Goal: Transaction & Acquisition: Book appointment/travel/reservation

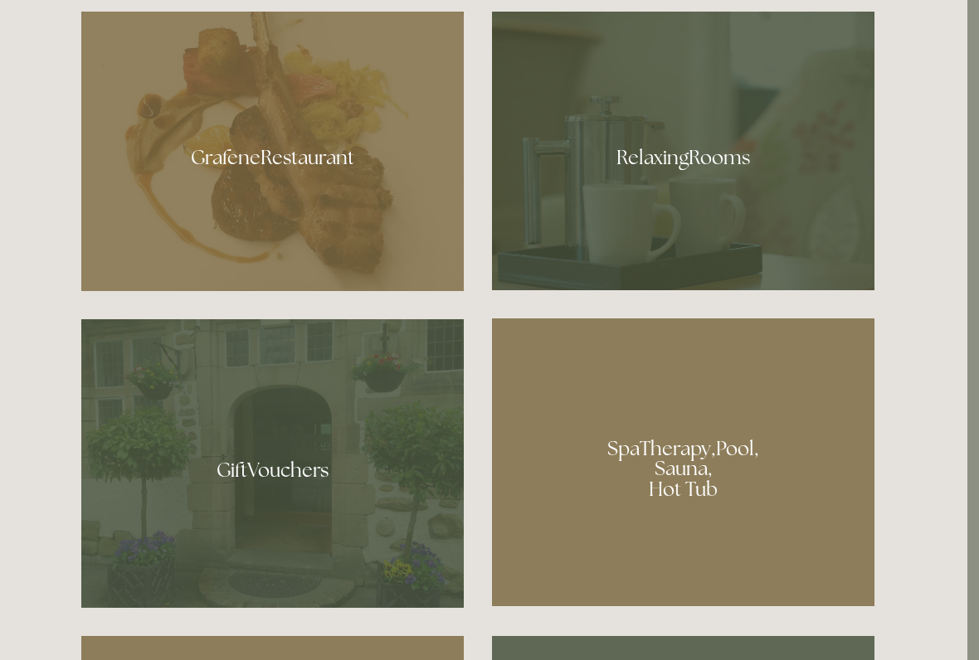
scroll to position [1056, 12]
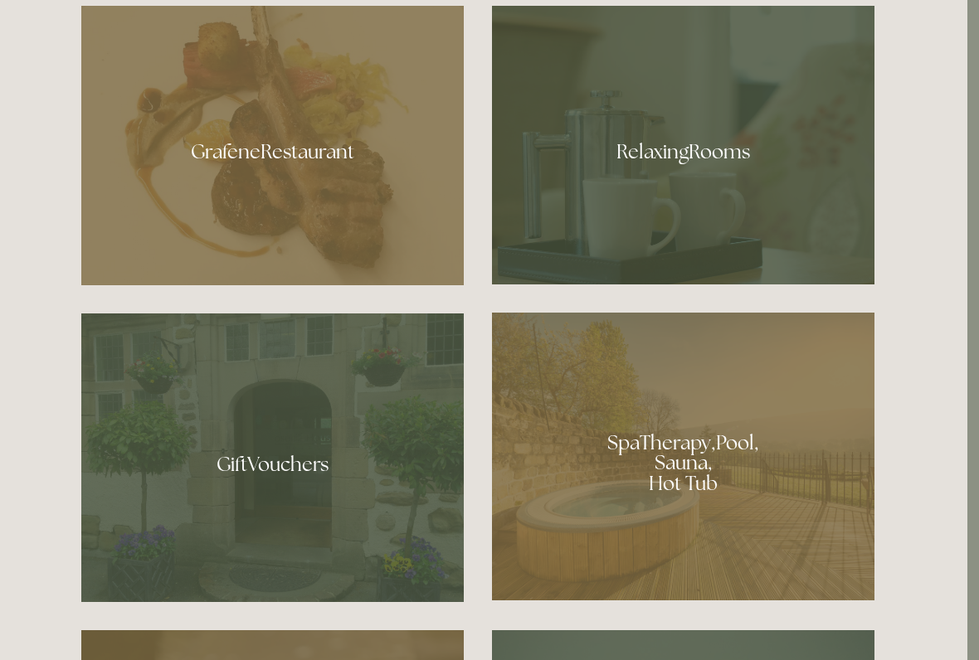
click at [679, 158] on div at bounding box center [683, 146] width 382 height 279
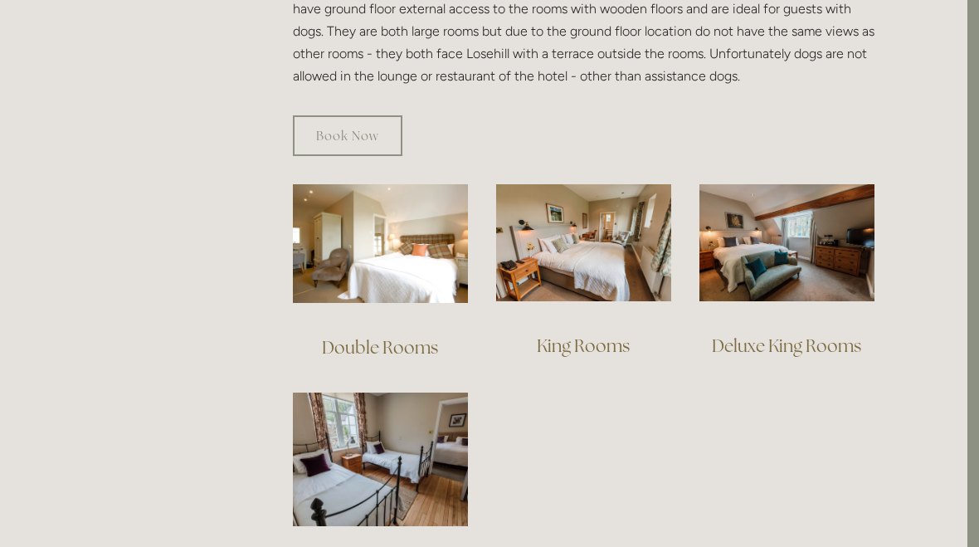
scroll to position [1017, 12]
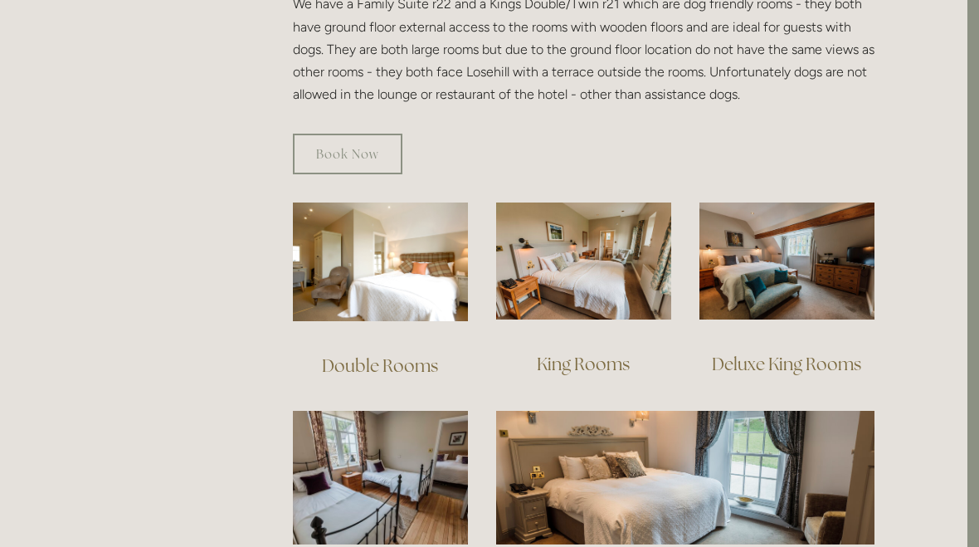
click at [786, 281] on img at bounding box center [786, 260] width 175 height 117
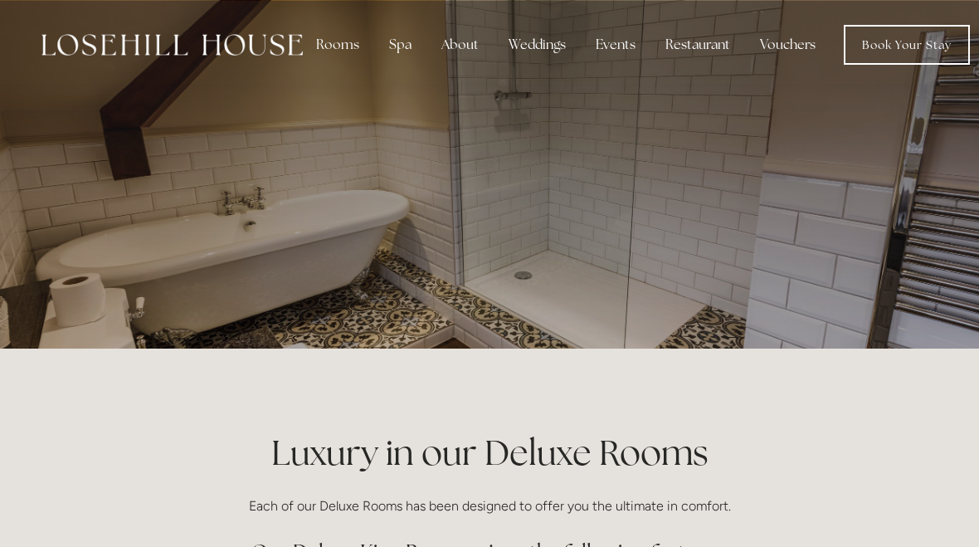
click at [457, 40] on div "About" at bounding box center [460, 44] width 64 height 33
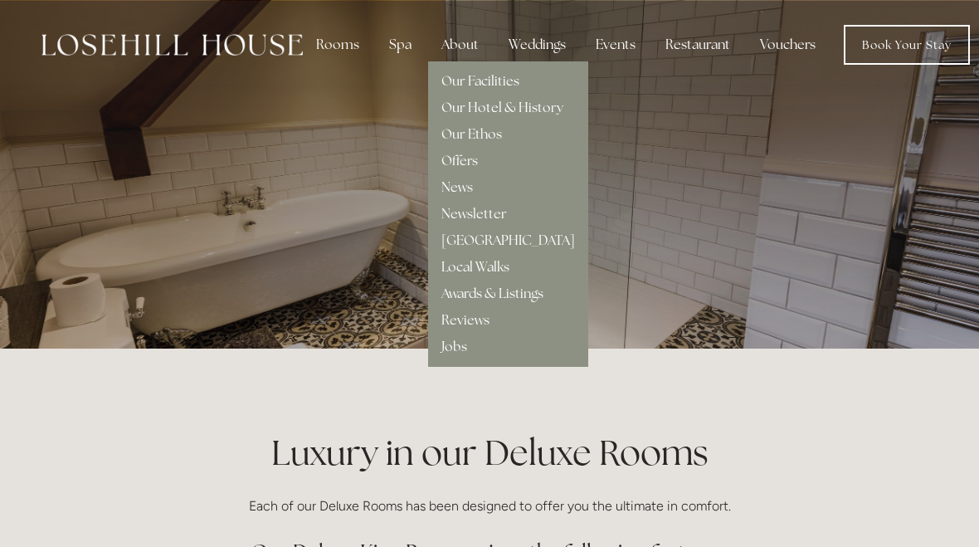
click at [655, 187] on p at bounding box center [489, 174] width 740 height 66
click at [630, 113] on div at bounding box center [489, 174] width 793 height 348
click at [694, 39] on div "Restaurant" at bounding box center [697, 44] width 91 height 33
